Goal: Information Seeking & Learning: Understand process/instructions

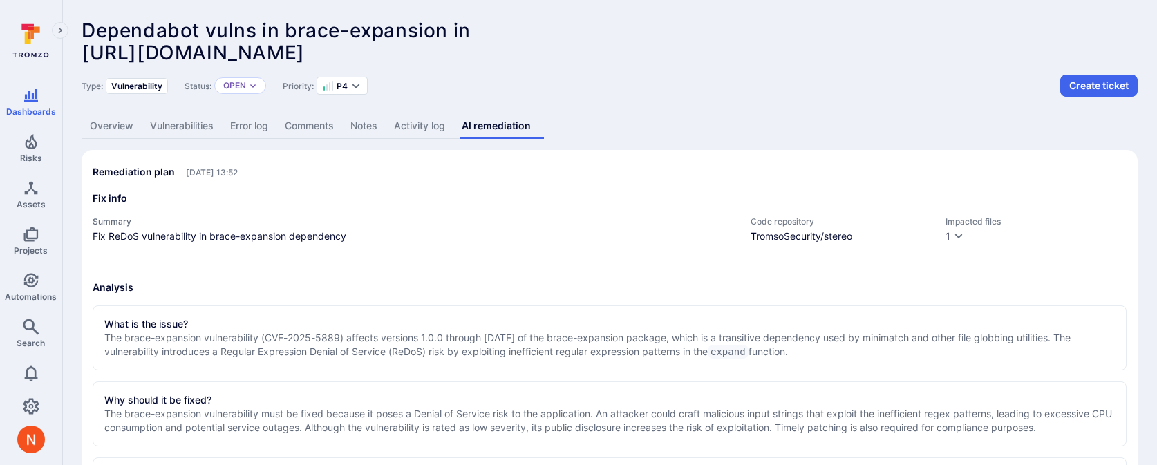
click at [132, 124] on link "Overview" at bounding box center [112, 126] width 60 height 26
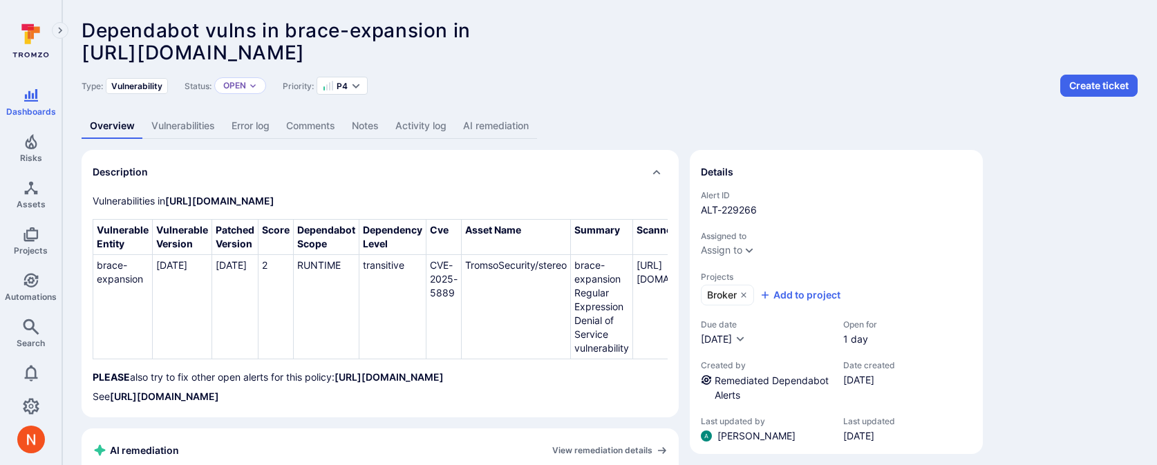
click at [484, 118] on link "AI remediation" at bounding box center [496, 126] width 82 height 26
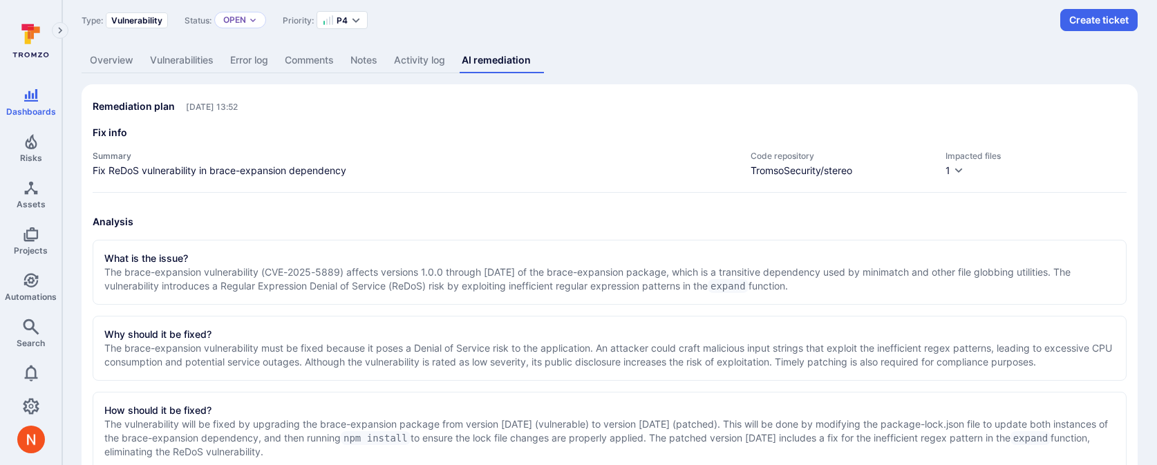
scroll to position [70, 0]
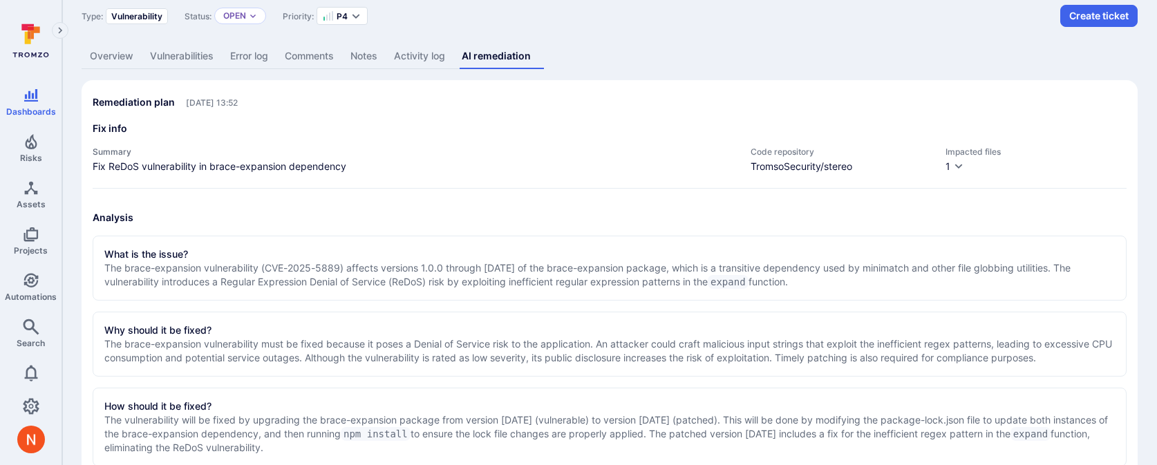
click at [512, 248] on div "What is the issue?" at bounding box center [609, 255] width 1011 height 14
click at [512, 261] on p "The brace-expansion vulnerability (CVE-2025-5889) affects versions 1.0.0 throug…" at bounding box center [609, 275] width 1011 height 28
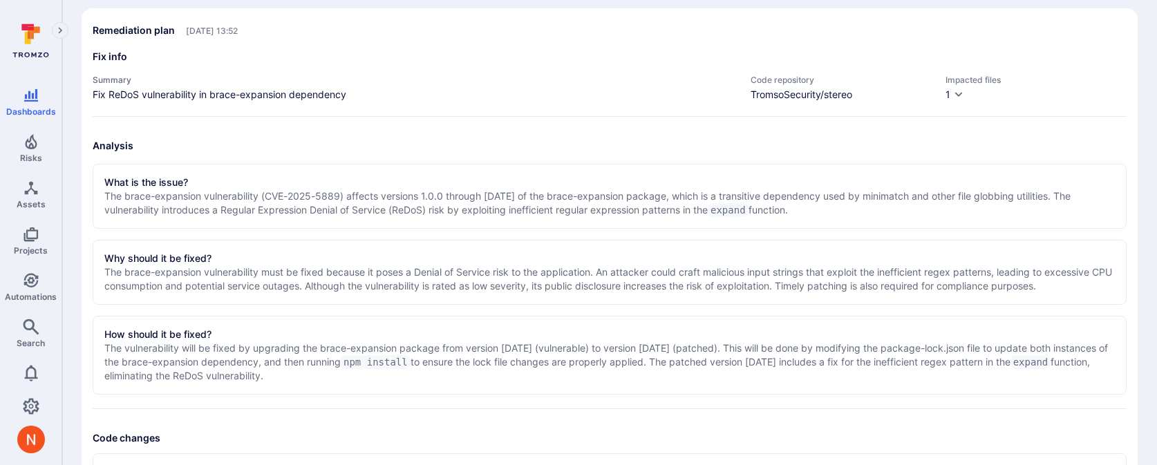
scroll to position [147, 0]
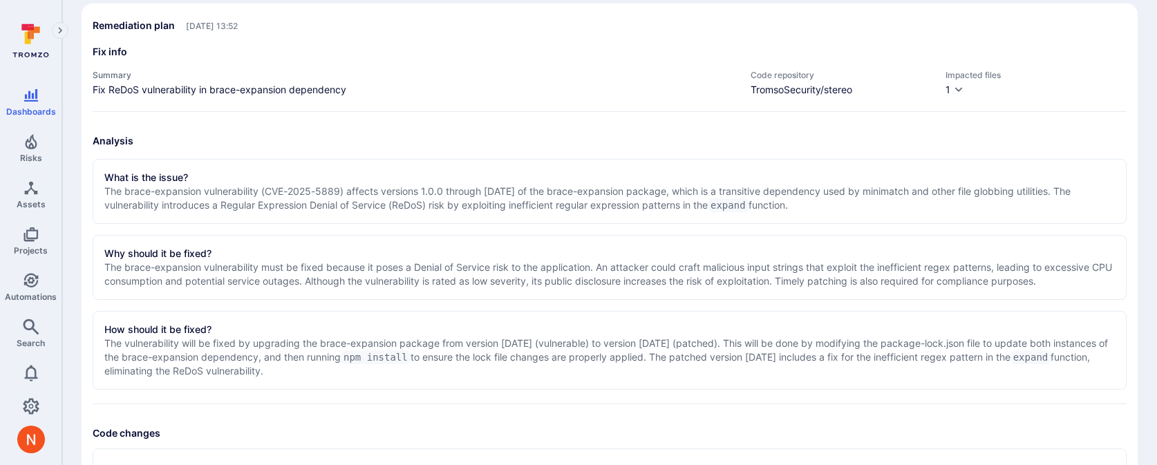
click at [507, 263] on p "The brace-expansion vulnerability must be fixed because it poses a Denial of Se…" at bounding box center [609, 275] width 1011 height 28
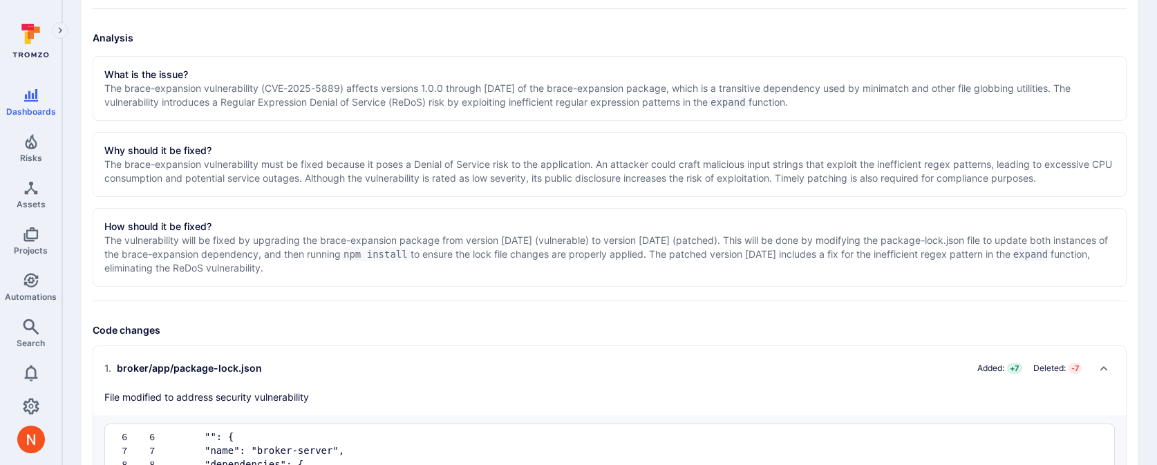
scroll to position [252, 0]
click at [507, 263] on p "The vulnerability will be fixed by upgrading the brace-expansion package from v…" at bounding box center [609, 251] width 1011 height 41
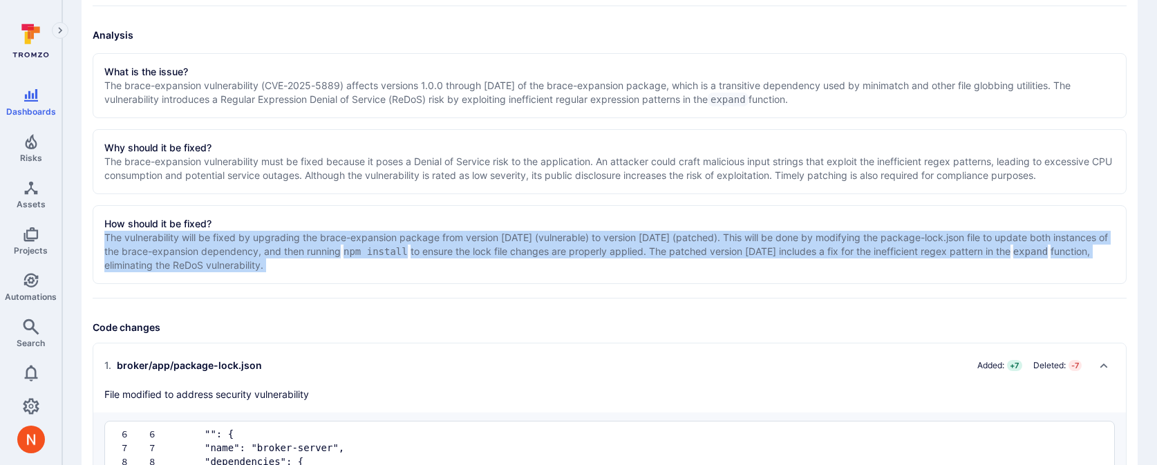
click at [507, 263] on p "The vulnerability will be fixed by upgrading the brace-expansion package from v…" at bounding box center [609, 251] width 1011 height 41
click at [507, 259] on p "The vulnerability will be fixed by upgrading the brace-expansion package from v…" at bounding box center [609, 251] width 1011 height 41
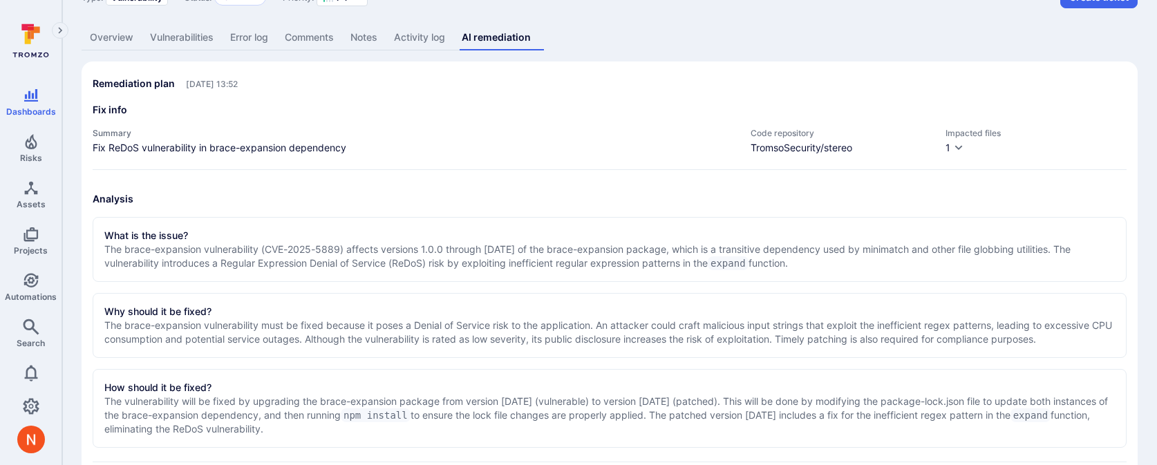
scroll to position [0, 0]
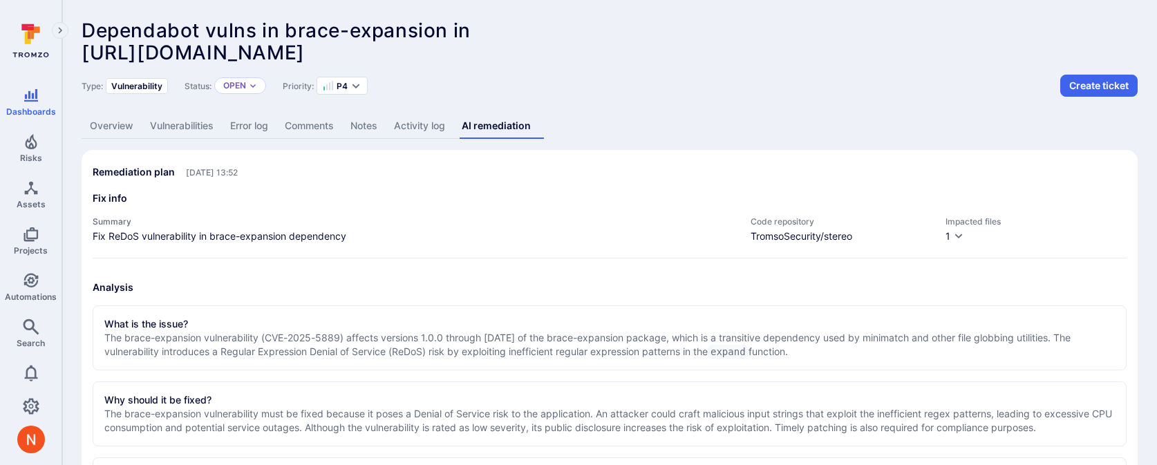
click at [152, 125] on link "Vulnerabilities" at bounding box center [182, 126] width 80 height 26
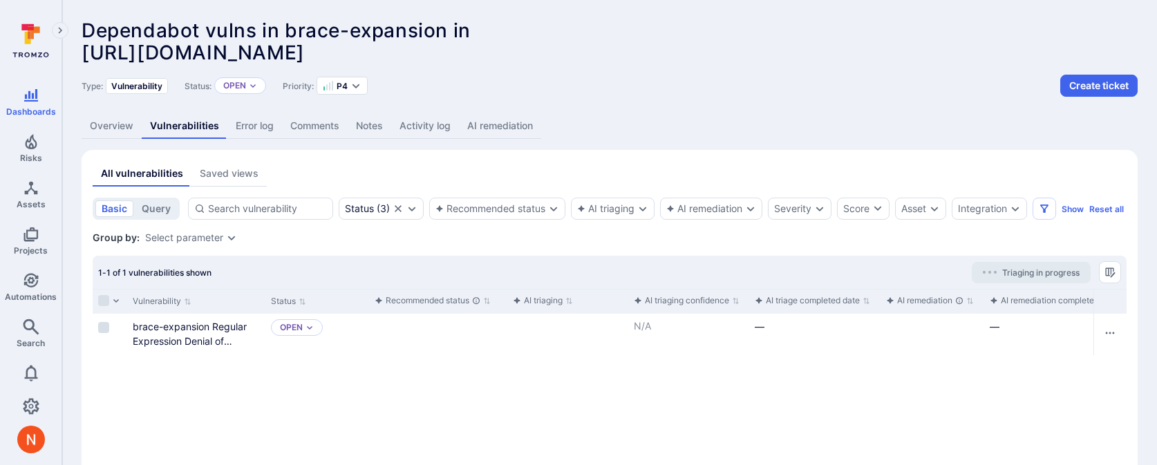
scroll to position [69, 0]
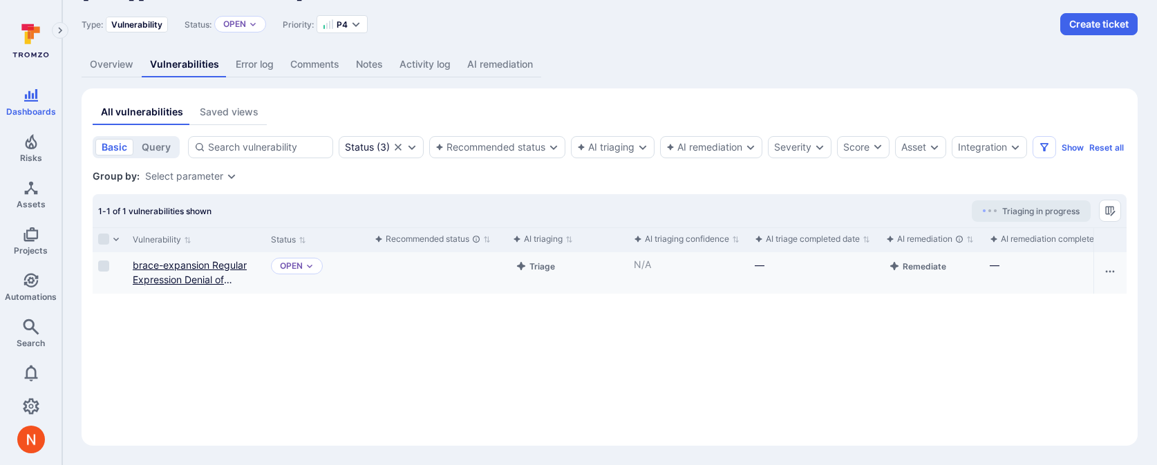
click at [201, 273] on link "brace-expansion Regular Expression Denial of Service vulnerability" at bounding box center [190, 279] width 114 height 41
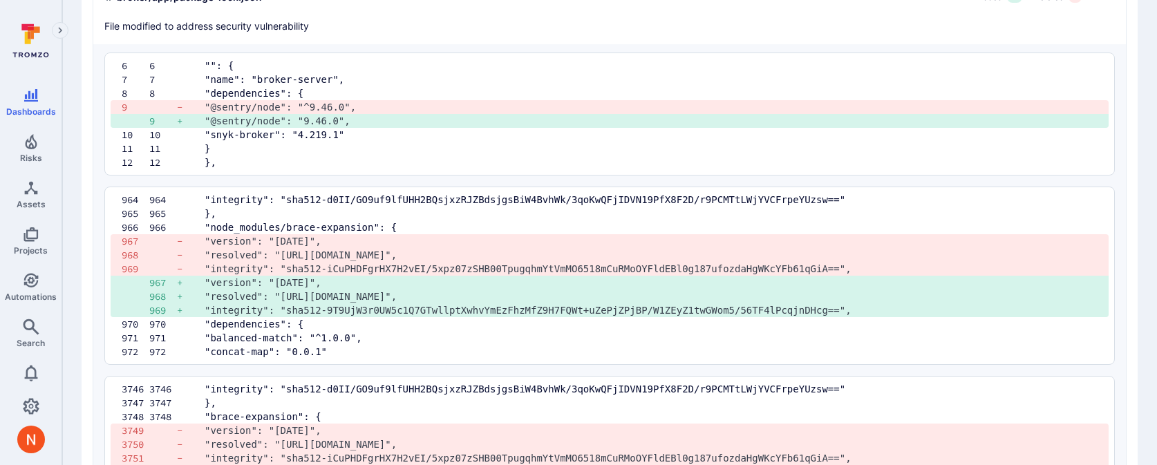
scroll to position [631, 0]
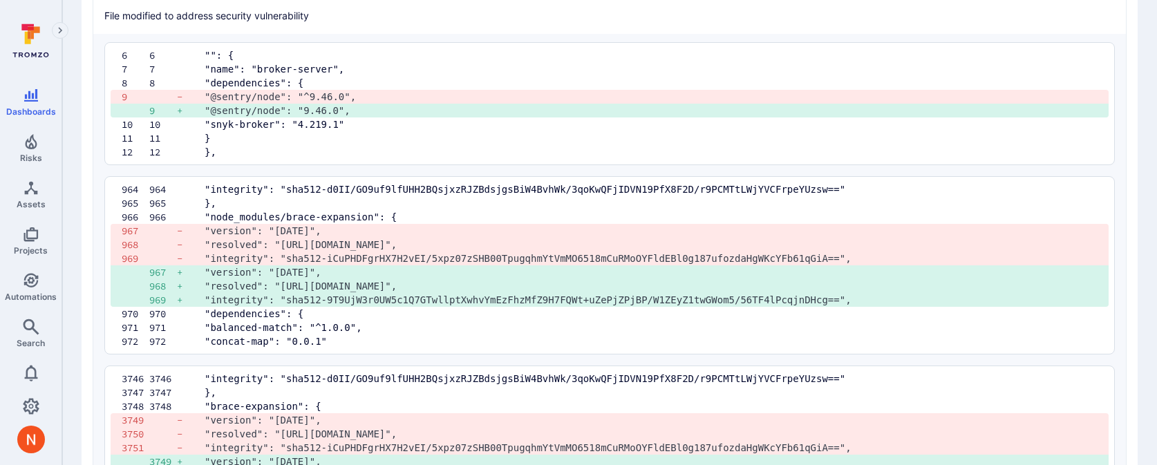
drag, startPoint x: 227, startPoint y: 214, endPoint x: 890, endPoint y: 255, distance: 663.6
click at [890, 255] on div "964 964 "integrity": "sha512-d0II/GO9uf9lfUHH2BQsjxzRJZBdsjgsBiW4BvhWk/3qoKwQFj…" at bounding box center [609, 265] width 1011 height 178
copy div ""node_modules/brace-expansion": { 967 - "version": "1.1.11", 968 - "resolved": …"
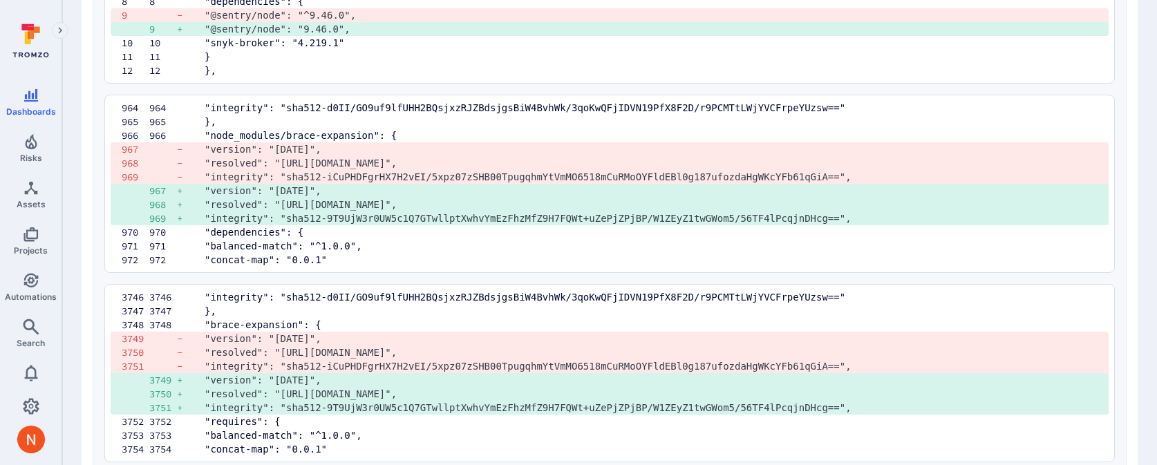
scroll to position [755, 0]
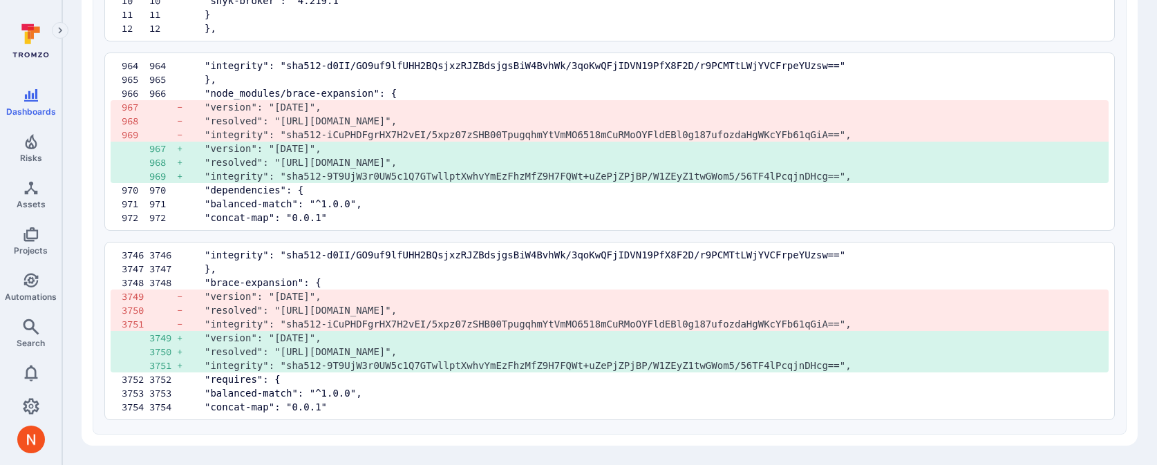
drag, startPoint x: 891, startPoint y: 170, endPoint x: 241, endPoint y: 147, distance: 651.0
click at [241, 147] on div "964 964 "integrity": "sha512-d0II/GO9uf9lfUHH2BQsjxzRJZBdsjgsBiW4BvhWk/3qoKwQFj…" at bounding box center [609, 142] width 1011 height 178
copy div ""version": "1.1.12", 968 + "resolved": "https://registry.npmjs.org/brace-expans…"
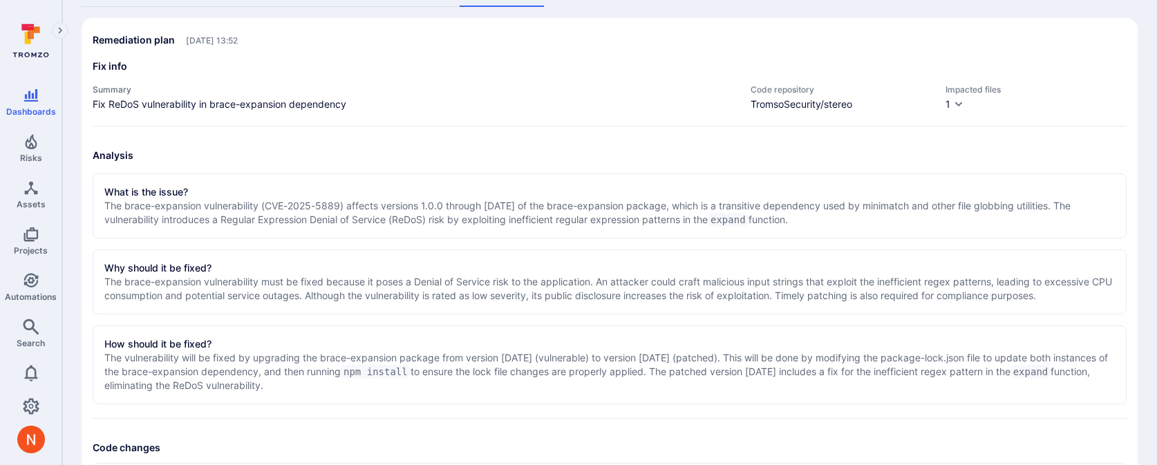
scroll to position [140, 0]
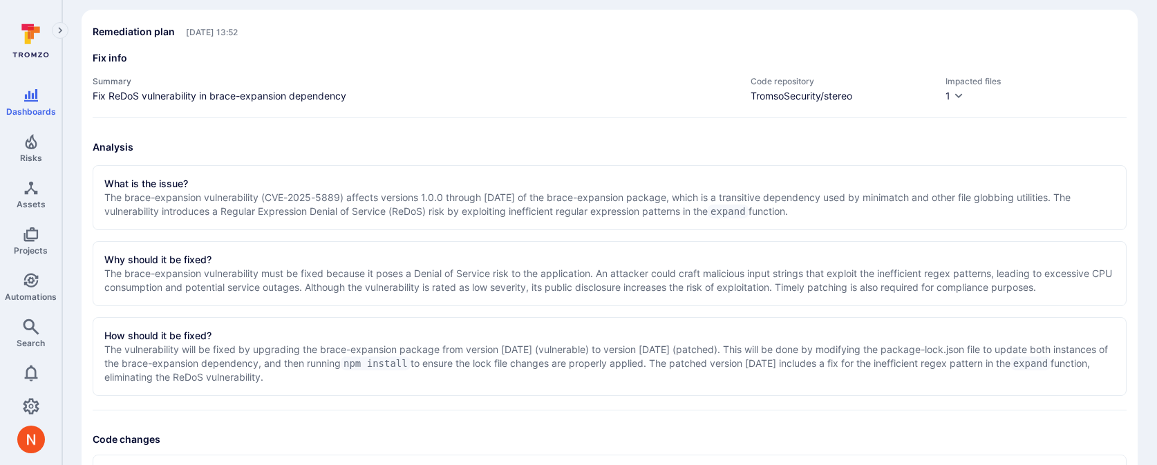
drag, startPoint x: 297, startPoint y: 377, endPoint x: 82, endPoint y: 348, distance: 216.2
copy p "The vulnerability will be fixed by upgrading the brace-expansion package from v…"
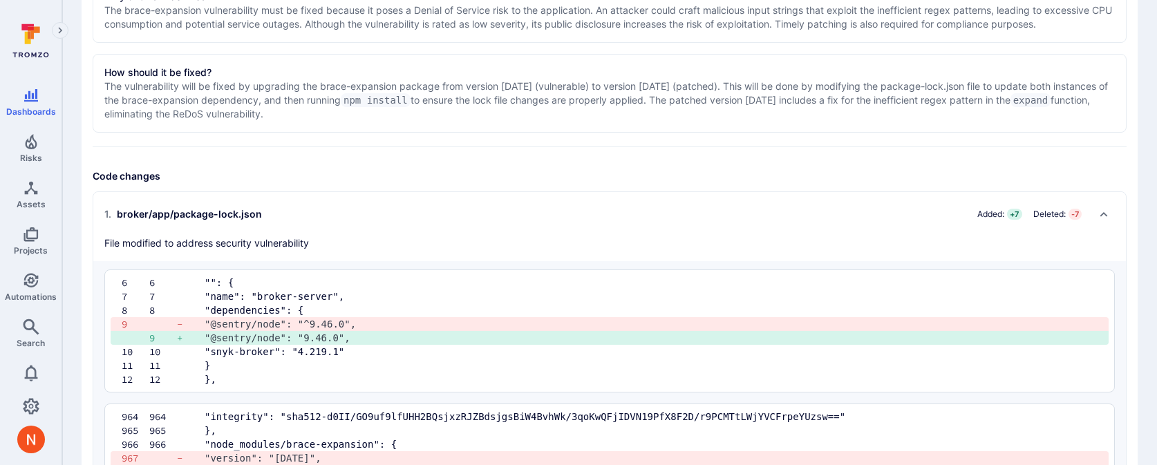
scroll to position [404, 0]
click at [573, 158] on div "Fix info Summary Fix ReDoS vulnerability in brace-expansion dependency Code rep…" at bounding box center [610, 286] width 1034 height 998
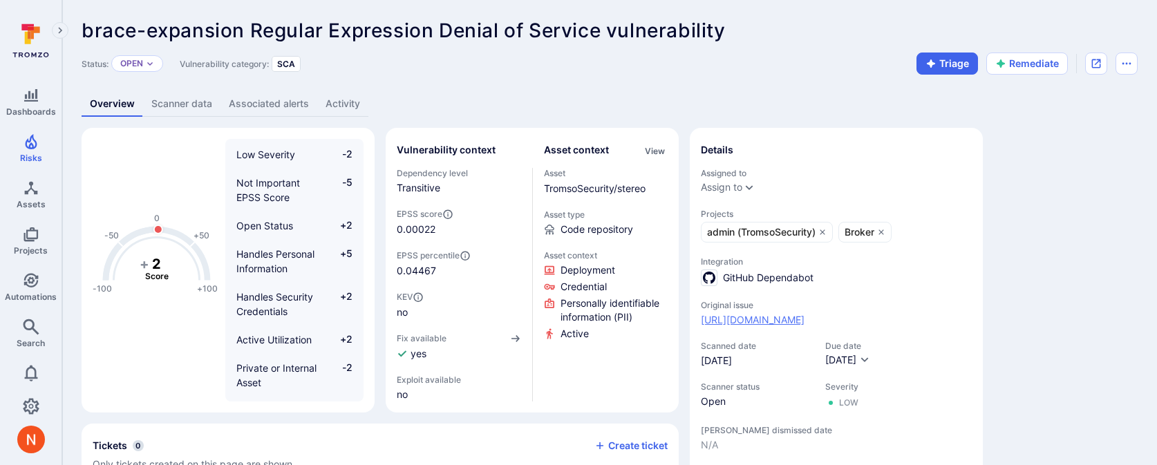
click at [742, 317] on link "[URL][DOMAIN_NAME]" at bounding box center [753, 320] width 104 height 14
